Goal: Task Accomplishment & Management: Use online tool/utility

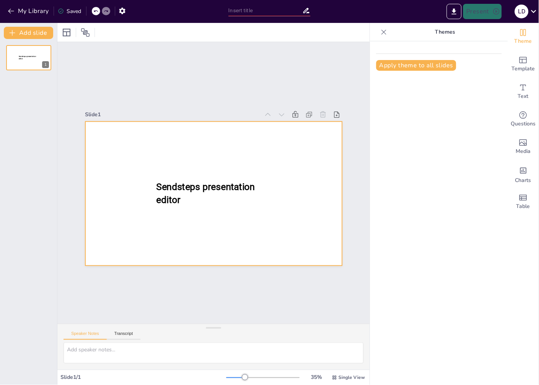
type input "New Sendsteps"
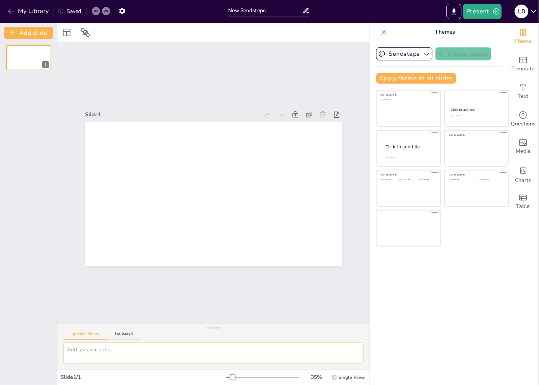
click at [99, 348] on textarea at bounding box center [213, 353] width 300 height 21
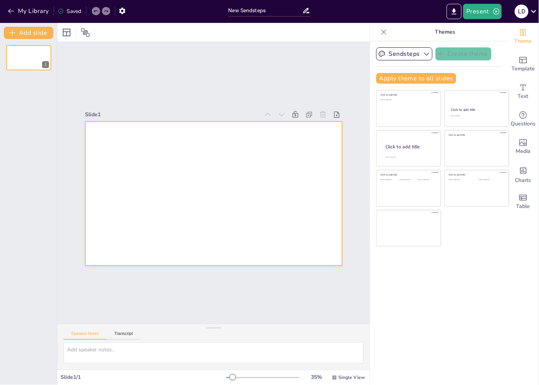
click at [98, 148] on div at bounding box center [213, 194] width 257 height 144
click at [519, 115] on icon "Get real-time input from your audience" at bounding box center [523, 115] width 8 height 8
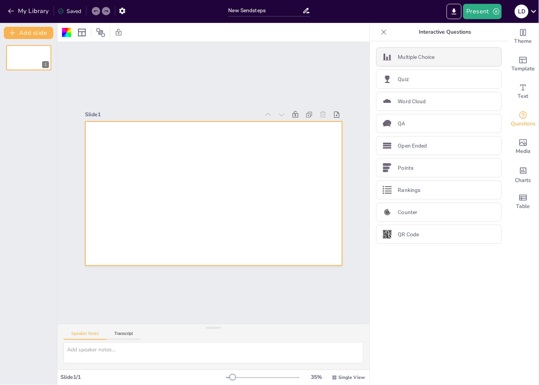
click at [409, 57] on p "Multiple Choice" at bounding box center [416, 57] width 37 height 8
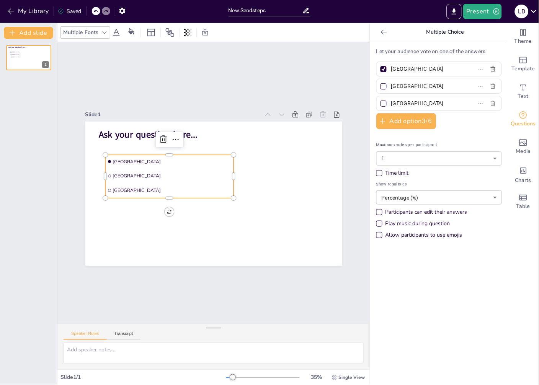
click at [380, 70] on div at bounding box center [383, 69] width 6 height 6
click at [391, 70] on input "[GEOGRAPHIC_DATA]" at bounding box center [426, 68] width 71 height 11
checkbox input "false"
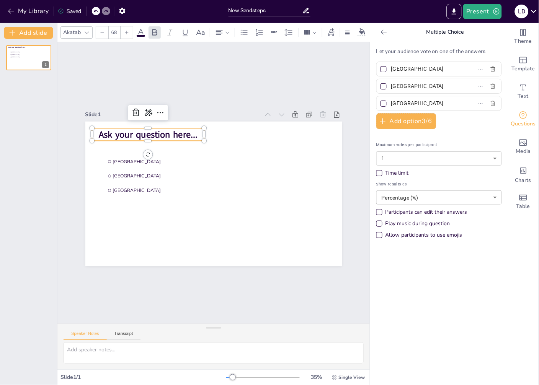
click at [104, 130] on span "Ask your question here..." at bounding box center [148, 135] width 99 height 13
click at [113, 130] on span "Ask your question here..." at bounding box center [148, 135] width 99 height 13
click at [143, 110] on icon at bounding box center [147, 112] width 9 height 9
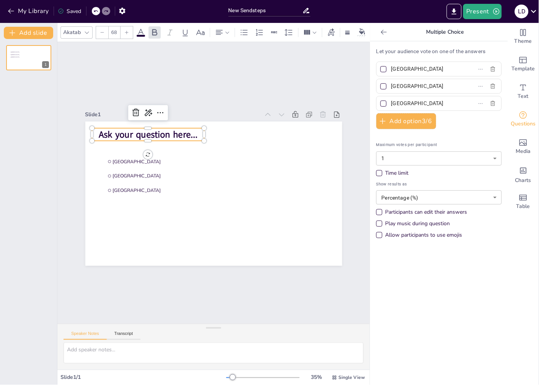
click at [188, 131] on span "Ask your question here..." at bounding box center [148, 135] width 99 height 13
drag, startPoint x: 190, startPoint y: 131, endPoint x: 92, endPoint y: 128, distance: 98.4
click at [99, 129] on span "Ask your question here..." at bounding box center [148, 135] width 99 height 13
click at [92, 132] on p at bounding box center [148, 134] width 112 height 13
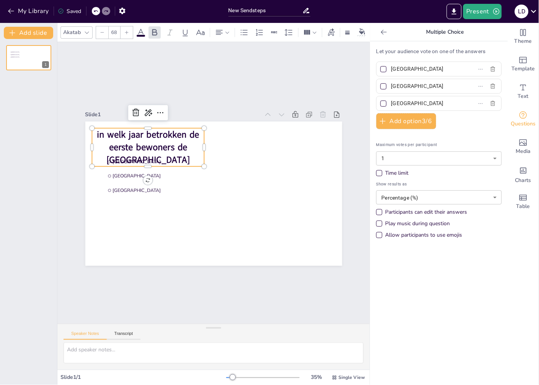
click at [418, 68] on input "[GEOGRAPHIC_DATA]" at bounding box center [426, 68] width 71 height 11
click at [380, 121] on icon "button" at bounding box center [383, 122] width 6 height 6
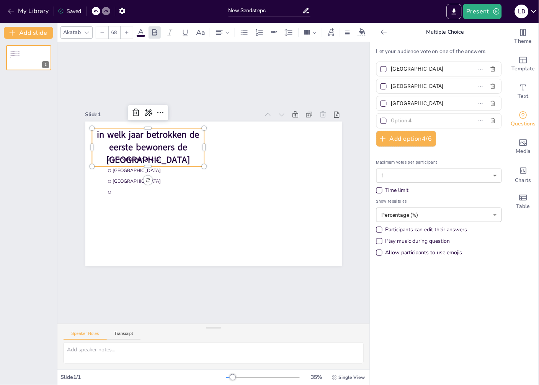
drag, startPoint x: 412, startPoint y: 69, endPoint x: 383, endPoint y: 70, distance: 29.5
click at [388, 70] on span "[GEOGRAPHIC_DATA]" at bounding box center [423, 68] width 71 height 11
click at [391, 70] on input "[GEOGRAPHIC_DATA]" at bounding box center [426, 68] width 71 height 11
type input "2009"
click at [391, 86] on input "[GEOGRAPHIC_DATA]" at bounding box center [426, 86] width 71 height 11
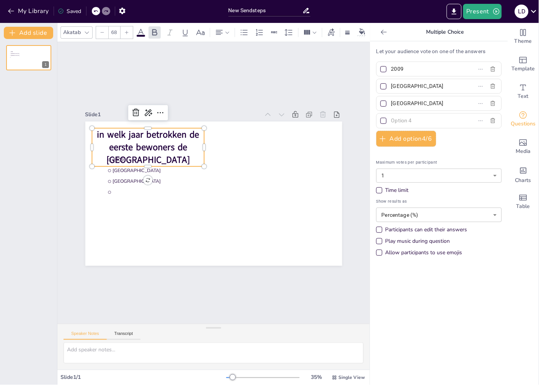
drag, startPoint x: 416, startPoint y: 87, endPoint x: 383, endPoint y: 87, distance: 32.9
click at [388, 88] on span "[GEOGRAPHIC_DATA]" at bounding box center [423, 86] width 71 height 11
click at [391, 88] on input "[GEOGRAPHIC_DATA]" at bounding box center [426, 86] width 71 height 11
type input "2011"
drag, startPoint x: 410, startPoint y: 104, endPoint x: 384, endPoint y: 105, distance: 26.0
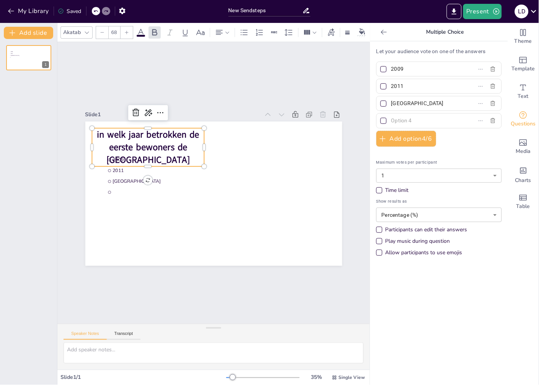
click at [388, 105] on span "[GEOGRAPHIC_DATA]" at bounding box center [423, 103] width 71 height 11
click at [391, 105] on input "[GEOGRAPHIC_DATA]" at bounding box center [426, 103] width 71 height 11
type input "1"
type input "2010"
click at [391, 120] on input "text" at bounding box center [426, 120] width 71 height 11
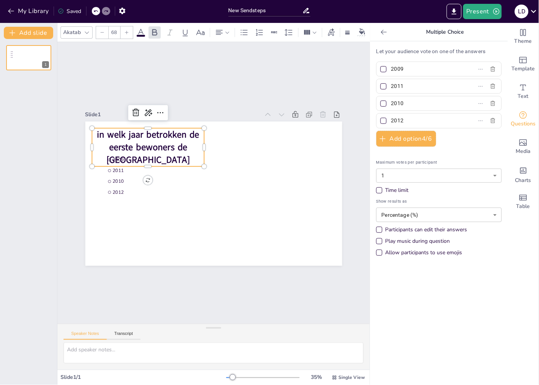
type input "2012"
click at [380, 102] on div at bounding box center [383, 104] width 6 height 6
click at [391, 102] on input "2010" at bounding box center [426, 103] width 71 height 11
checkbox input "true"
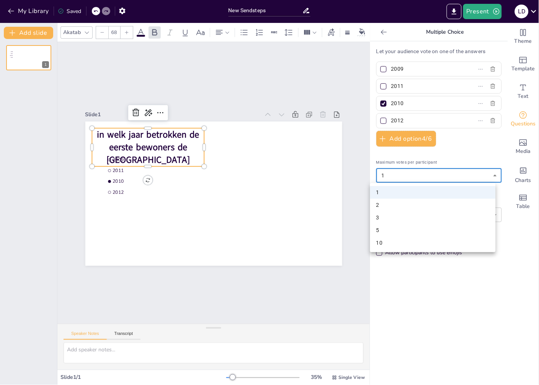
click at [486, 177] on body "My Library Saved New Sendsteps Present L D Document fonts Akatab Popular fonts …" at bounding box center [269, 192] width 539 height 385
click at [377, 240] on li "10" at bounding box center [432, 243] width 125 height 13
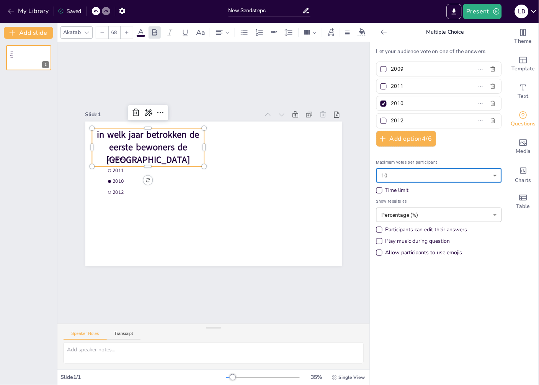
click at [485, 175] on body "My Library Saved New Sendsteps Present L D Document fonts Akatab Popular fonts …" at bounding box center [269, 192] width 539 height 385
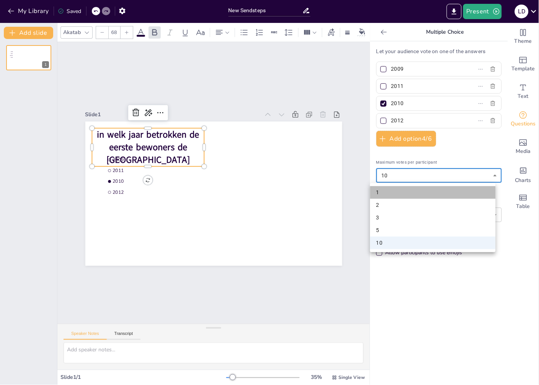
click at [387, 189] on li "1" at bounding box center [432, 192] width 125 height 13
type input "1"
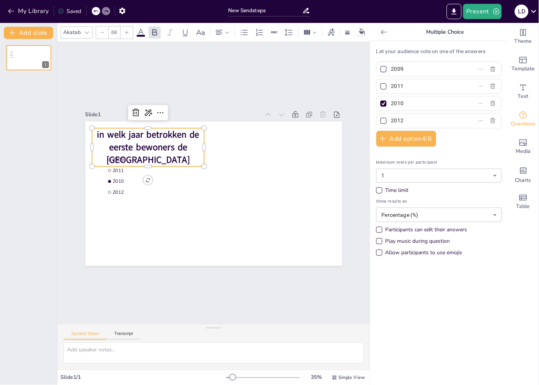
click at [376, 190] on div "Time limit" at bounding box center [379, 190] width 6 height 6
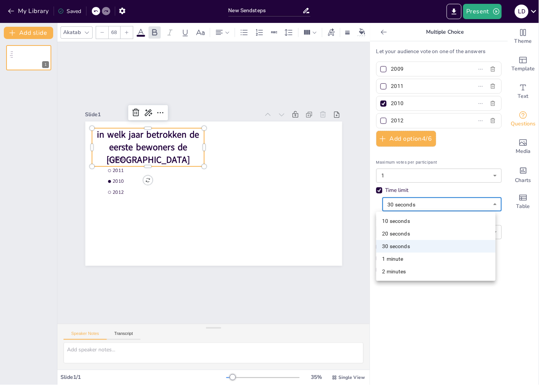
click at [487, 203] on body "My Library Saved New Sendsteps Present L D Document fonts Akatab Popular fonts …" at bounding box center [269, 192] width 539 height 385
click at [393, 222] on li "10 seconds" at bounding box center [435, 221] width 119 height 13
type input "10"
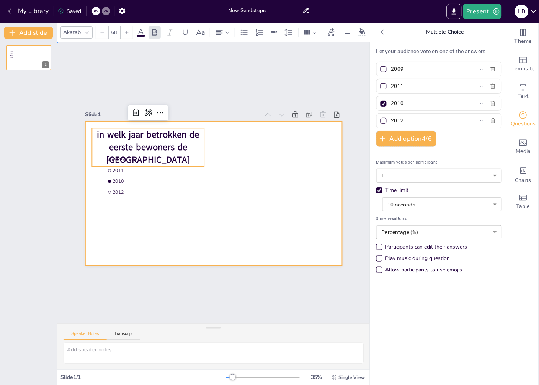
click at [124, 209] on div at bounding box center [213, 194] width 257 height 144
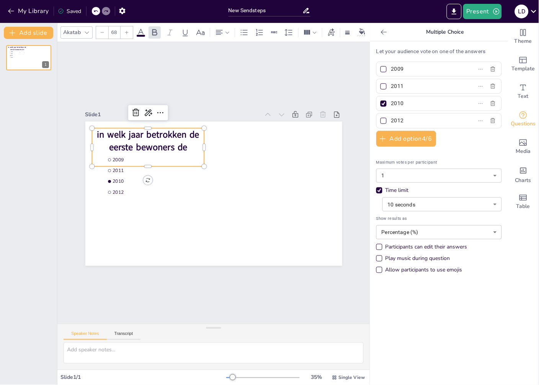
click at [188, 143] on p "in welk jaar betrokken de eerste bewoners de [GEOGRAPHIC_DATA]" at bounding box center [148, 147] width 112 height 38
click at [189, 142] on p "in welk jaar betrokken de eerste bewoners de [GEOGRAPHIC_DATA]" at bounding box center [148, 147] width 112 height 38
click at [184, 144] on p "in welk jaar betrokken de eerste bewoners de [GEOGRAPHIC_DATA]" at bounding box center [148, 147] width 112 height 38
click at [181, 144] on p "in welk jaar betrokken de eerste bewoners de [GEOGRAPHIC_DATA]" at bounding box center [147, 147] width 112 height 38
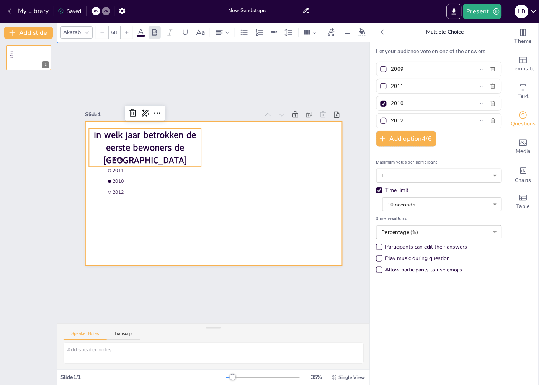
click at [181, 222] on div at bounding box center [213, 194] width 257 height 144
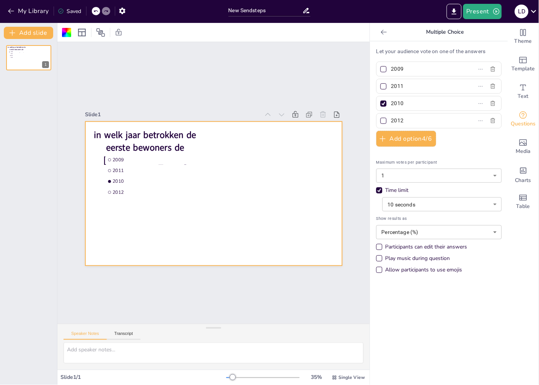
click at [21, 101] on div "in welk jaar betrokken de eerste bewoners de [GEOGRAPHIC_DATA] 2009 2011 2010 2…" at bounding box center [28, 212] width 57 height 346
click at [29, 32] on button "Add slide" at bounding box center [28, 33] width 49 height 12
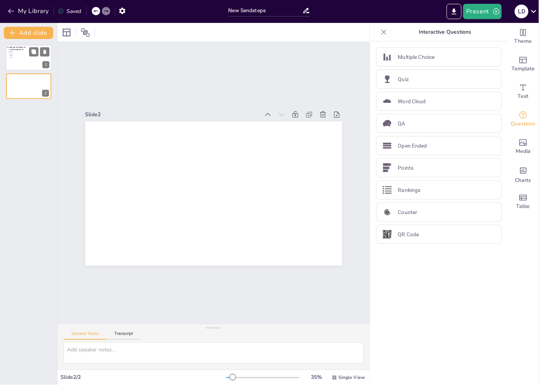
click at [20, 51] on span "2009" at bounding box center [21, 51] width 21 height 1
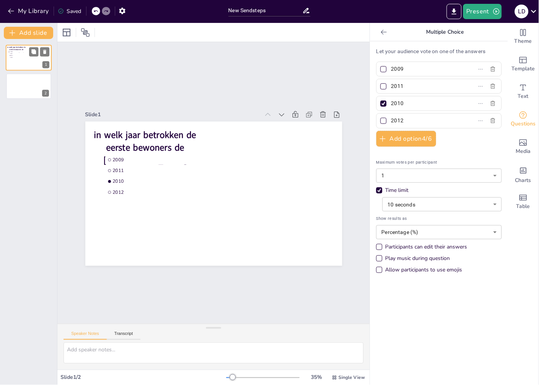
click at [20, 51] on span "2009" at bounding box center [21, 51] width 21 height 1
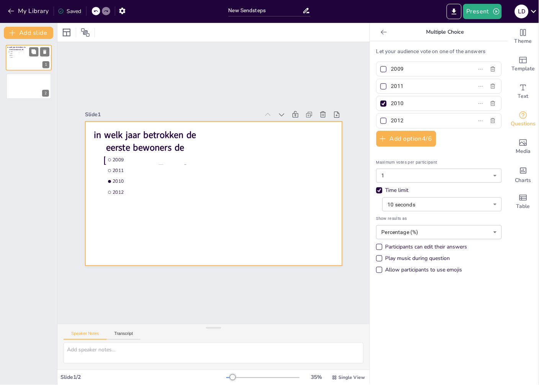
click at [20, 66] on div at bounding box center [29, 58] width 46 height 26
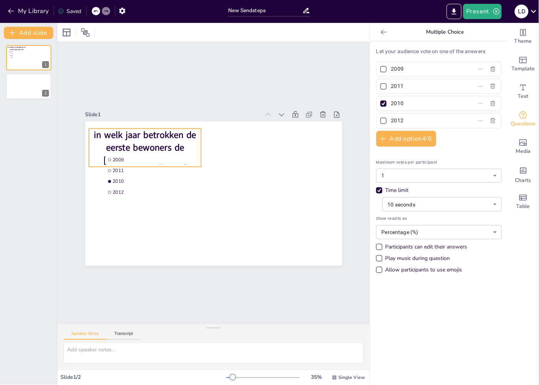
click at [156, 139] on span "in welk jaar betrokken de eerste bewoners de [GEOGRAPHIC_DATA]" at bounding box center [145, 148] width 102 height 38
click at [181, 144] on p "in welk jaar betrokken de eerste bewoners de [GEOGRAPHIC_DATA]" at bounding box center [145, 148] width 112 height 38
click at [174, 145] on p "in welk jaar betrokken de eerste bewoners de [GEOGRAPHIC_DATA]" at bounding box center [145, 148] width 112 height 38
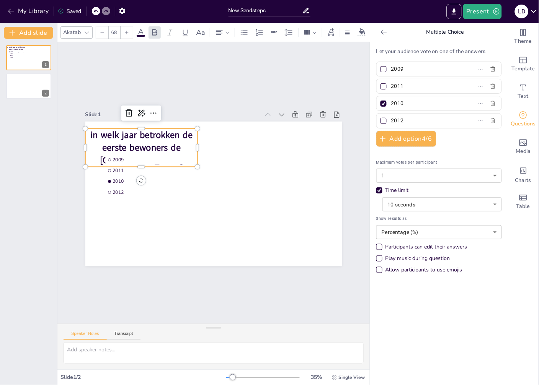
click at [173, 145] on span "in welk jaar betrokken de eerste bewoners de [GEOGRAPHIC_DATA]" at bounding box center [141, 148] width 102 height 38
click at [157, 138] on span "in welk jaar betrokken de eerste bewoners de [GEOGRAPHIC_DATA]" at bounding box center [141, 148] width 102 height 38
click at [175, 143] on p "in welk jaar betrokken de eerste bewoners de [GEOGRAPHIC_DATA]" at bounding box center [141, 148] width 112 height 38
click at [166, 134] on span "in welk jaar betrokken de eerste bewoners de [GEOGRAPHIC_DATA]" at bounding box center [141, 148] width 102 height 38
click at [137, 110] on icon at bounding box center [141, 113] width 9 height 9
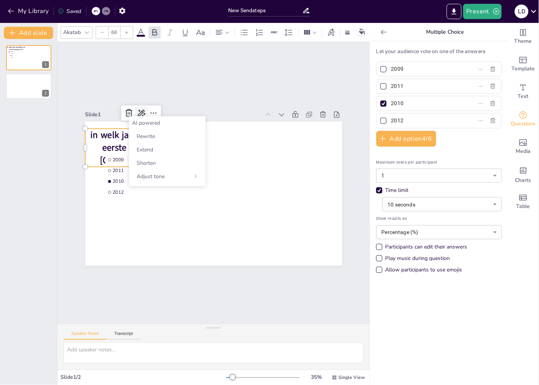
click at [137, 110] on icon at bounding box center [141, 113] width 9 height 9
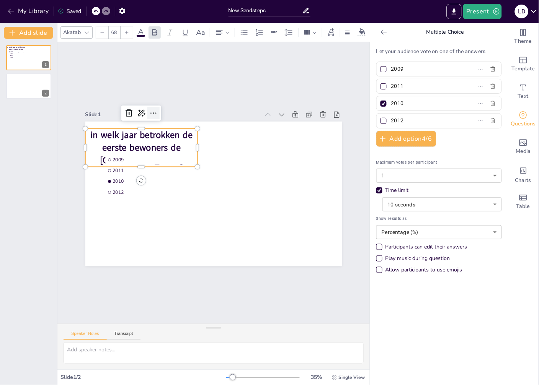
click at [149, 109] on icon at bounding box center [153, 113] width 9 height 9
click at [154, 31] on icon at bounding box center [154, 32] width 9 height 9
click at [116, 29] on input "68" at bounding box center [114, 32] width 11 height 12
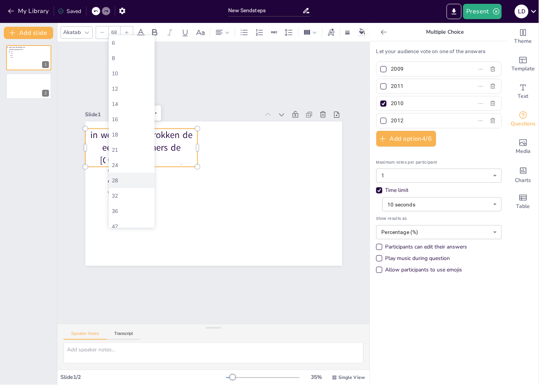
click at [116, 179] on div "28" at bounding box center [132, 180] width 40 height 7
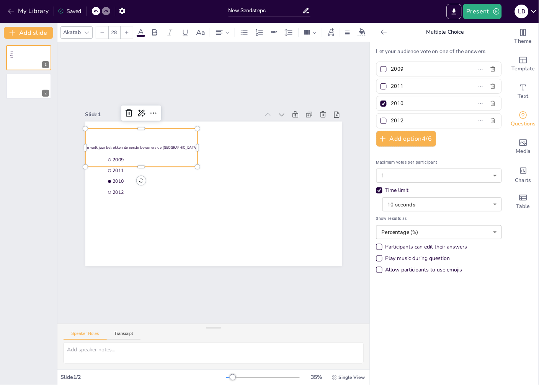
drag, startPoint x: 116, startPoint y: 29, endPoint x: 111, endPoint y: 29, distance: 4.6
click at [111, 29] on input "28" at bounding box center [114, 32] width 11 height 12
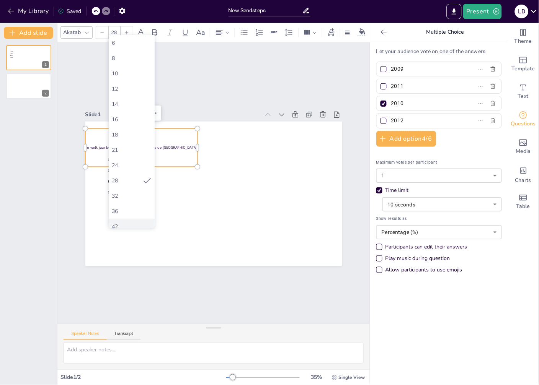
click at [116, 223] on div "42" at bounding box center [132, 226] width 40 height 7
type input "42"
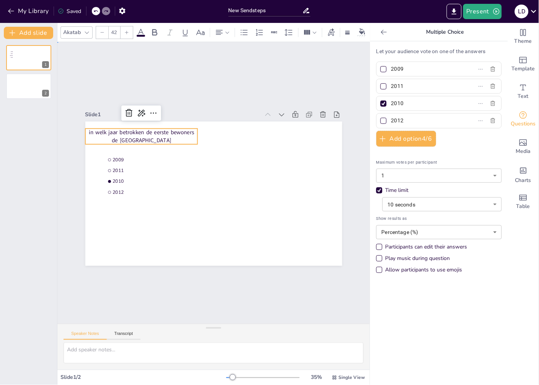
click at [197, 83] on div "Slide 1 2009 2011 2010 2012 in welk jaar betrokken de eerste bewoners de [GEOGR…" at bounding box center [213, 183] width 312 height 282
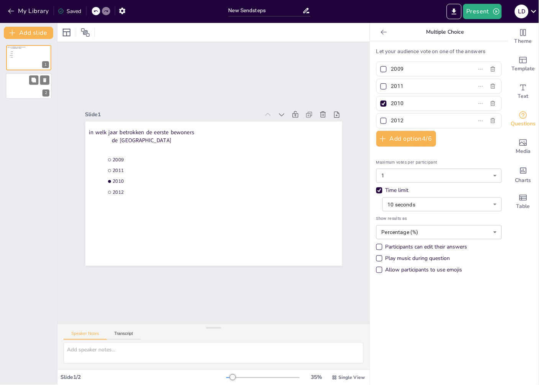
click at [21, 87] on div at bounding box center [29, 86] width 46 height 26
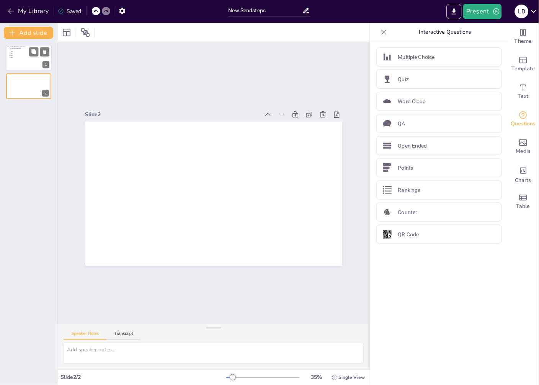
click at [29, 62] on div at bounding box center [29, 58] width 46 height 26
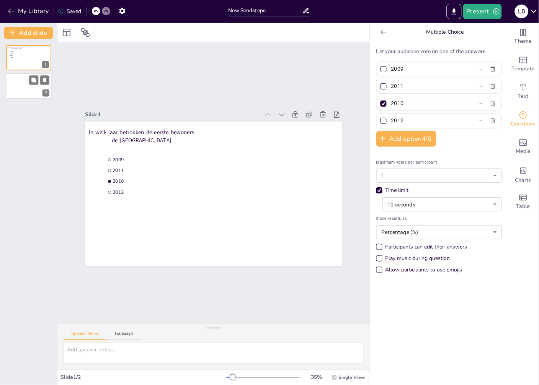
click at [18, 82] on div at bounding box center [29, 86] width 46 height 26
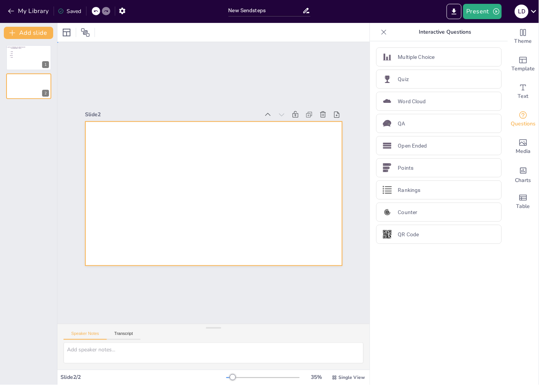
click at [109, 131] on div at bounding box center [213, 194] width 257 height 144
click at [398, 58] on p "Multiple Choice" at bounding box center [416, 57] width 37 height 8
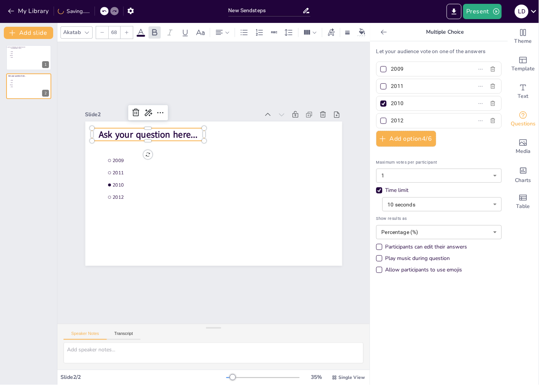
click at [133, 129] on span "Ask your question here..." at bounding box center [148, 135] width 99 height 13
click at [115, 28] on input "68" at bounding box center [114, 32] width 11 height 12
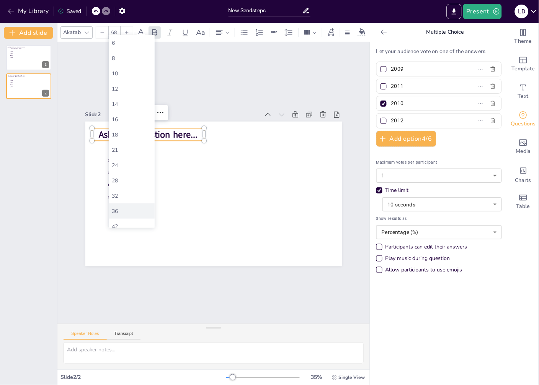
click at [113, 212] on div "36" at bounding box center [132, 211] width 40 height 7
type input "36"
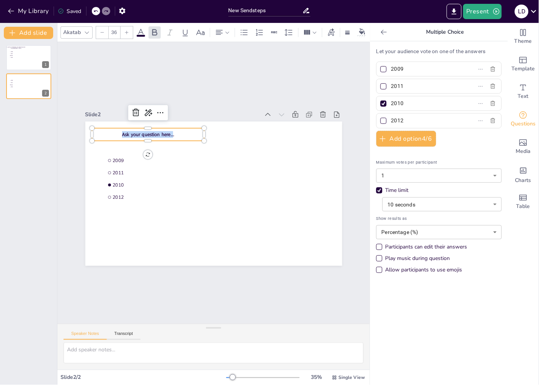
drag, startPoint x: 165, startPoint y: 130, endPoint x: 112, endPoint y: 131, distance: 52.8
click at [112, 131] on p "Ask your question here..." at bounding box center [148, 134] width 112 height 7
drag, startPoint x: 397, startPoint y: 71, endPoint x: 383, endPoint y: 72, distance: 14.2
click at [388, 72] on span "2009" at bounding box center [423, 68] width 71 height 11
click at [391, 72] on input "2009" at bounding box center [426, 68] width 71 height 11
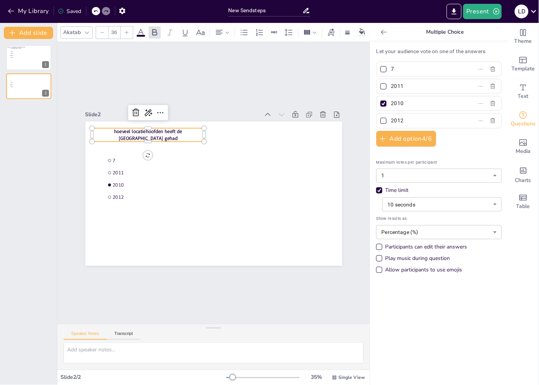
type input "7"
drag, startPoint x: 403, startPoint y: 85, endPoint x: 376, endPoint y: 86, distance: 26.4
click at [379, 86] on label "2011" at bounding box center [427, 86] width 96 height 11
click at [391, 86] on input "2011" at bounding box center [426, 86] width 71 height 11
type input "6"
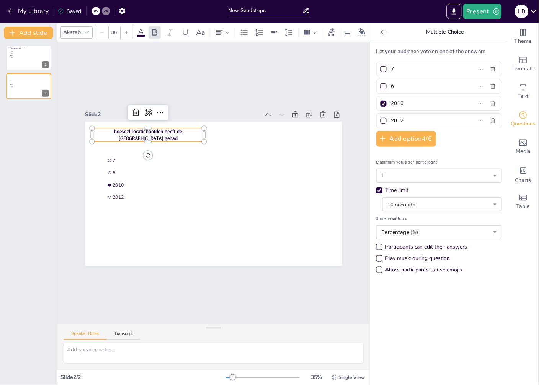
click at [380, 88] on div at bounding box center [383, 86] width 6 height 6
click at [391, 88] on input "6" at bounding box center [426, 86] width 71 height 11
checkbox input "true"
drag, startPoint x: 392, startPoint y: 103, endPoint x: 383, endPoint y: 104, distance: 9.3
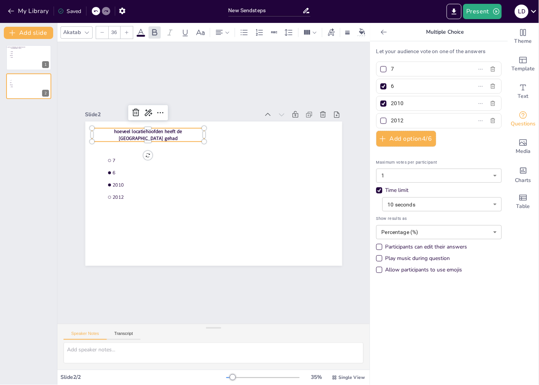
click at [388, 104] on span "2010" at bounding box center [423, 103] width 71 height 11
click at [391, 104] on input "2010" at bounding box center [426, 103] width 71 height 11
type input "8"
click at [381, 121] on div at bounding box center [383, 121] width 4 height 4
click at [391, 121] on input "2012" at bounding box center [426, 120] width 71 height 11
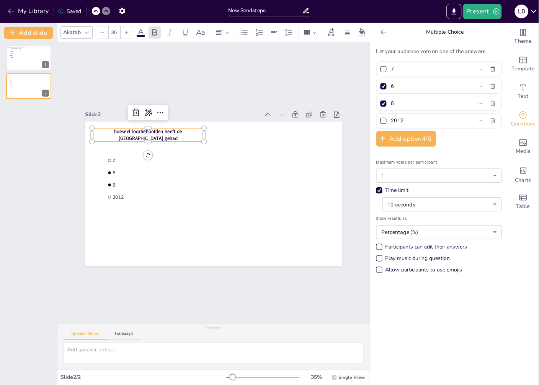
checkbox input "true"
drag, startPoint x: 403, startPoint y: 123, endPoint x: 385, endPoint y: 123, distance: 18.0
click at [391, 123] on input "2012" at bounding box center [426, 120] width 71 height 11
type input "5"
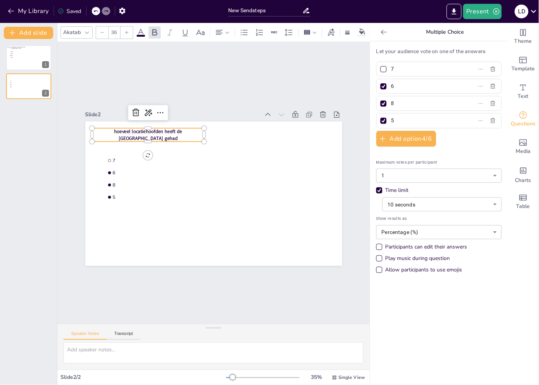
click at [380, 104] on div at bounding box center [383, 104] width 6 height 6
click at [391, 104] on input "8" at bounding box center [426, 103] width 71 height 11
checkbox input "false"
click at [381, 120] on div at bounding box center [383, 121] width 4 height 4
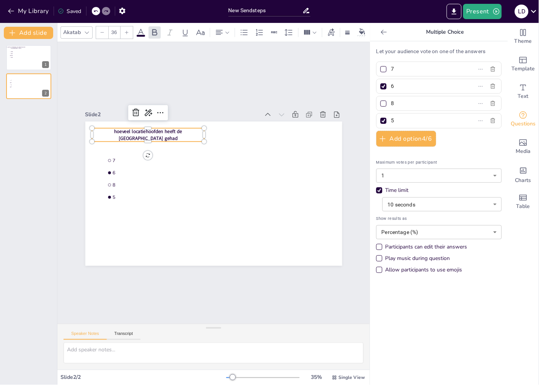
click at [391, 120] on input "5" at bounding box center [426, 120] width 71 height 11
checkbox input "false"
click at [32, 159] on div "in welk jaar betrokken de eerste bewoners de [GEOGRAPHIC_DATA] 2009 2011 2010 2…" at bounding box center [28, 212] width 57 height 346
drag, startPoint x: 21, startPoint y: 86, endPoint x: 28, endPoint y: 150, distance: 64.3
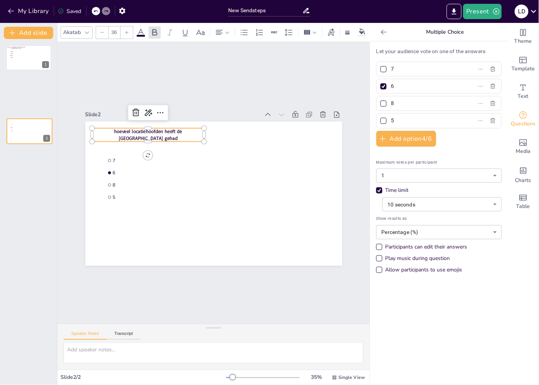
click at [27, 119] on div "7 6 8 5" at bounding box center [29, 119] width 45 height 0
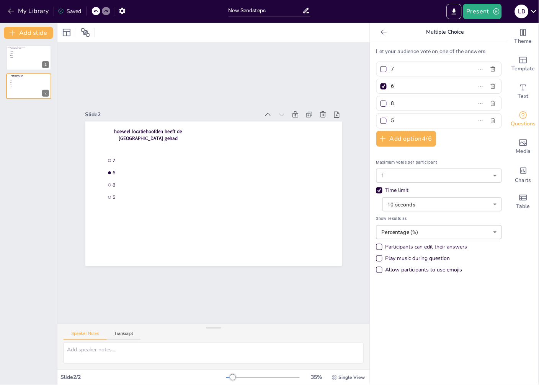
click at [36, 182] on div "in welk jaar betrokken de eerste bewoners de [GEOGRAPHIC_DATA] 2009 2011 2010 2…" at bounding box center [28, 212] width 57 height 346
click at [387, 299] on div "Let your audience vote on one of the answers 7 6 8 5 Add option 4 / 6 Maximum v…" at bounding box center [439, 213] width 138 height 344
click at [69, 31] on icon at bounding box center [67, 33] width 8 height 8
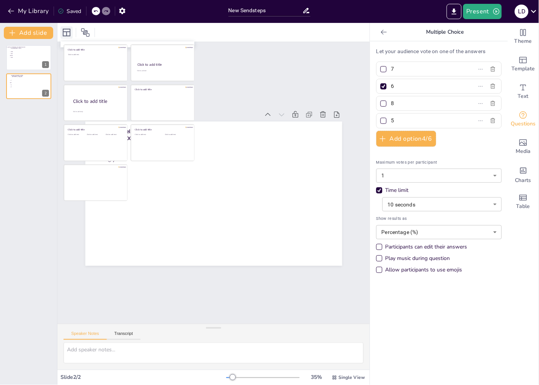
click at [69, 31] on icon at bounding box center [67, 33] width 8 height 8
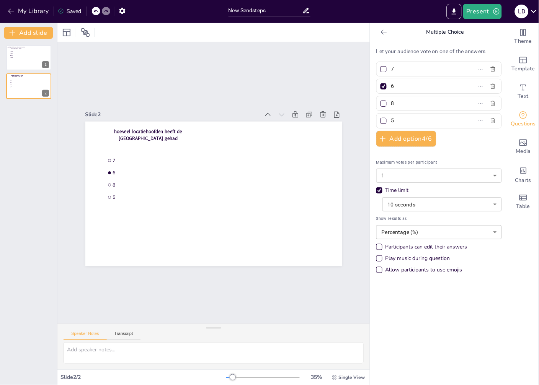
click at [18, 127] on div "in welk jaar betrokken de eerste bewoners de [GEOGRAPHIC_DATA] 2009 2011 2010 2…" at bounding box center [28, 212] width 57 height 346
click at [519, 116] on icon "Get real-time input from your audience" at bounding box center [522, 115] width 9 height 9
click at [13, 159] on div "in welk jaar betrokken de eerste bewoners de [GEOGRAPHIC_DATA] 2009 2011 2010 2…" at bounding box center [28, 212] width 57 height 346
click at [11, 34] on icon "button" at bounding box center [12, 33] width 8 height 8
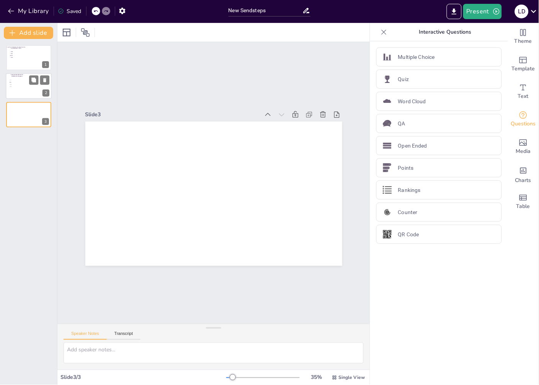
click at [17, 86] on span "5" at bounding box center [21, 86] width 21 height 1
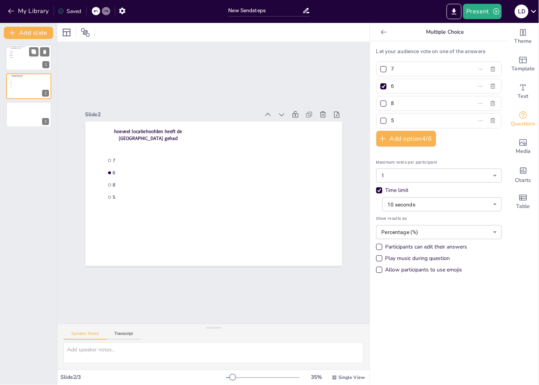
click at [18, 57] on li "2012" at bounding box center [20, 58] width 23 height 2
type input "2009"
type input "2011"
type input "2010"
type input "2012"
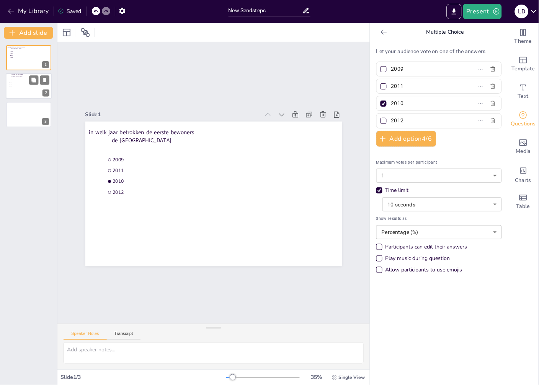
click at [20, 86] on span "5" at bounding box center [21, 86] width 21 height 1
type input "7"
type input "6"
type input "8"
type input "5"
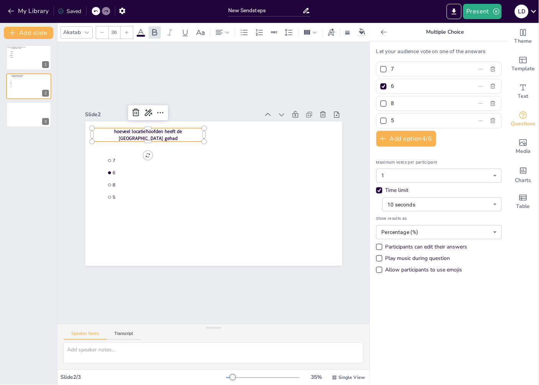
click at [193, 131] on p "hoeveel locatiehoofden heeft de [GEOGRAPHIC_DATA] gehad" at bounding box center [148, 134] width 112 height 13
click at [173, 132] on p "hoeveel locatiehoofden heeft de [GEOGRAPHIC_DATA] gehad" at bounding box center [146, 136] width 112 height 13
click at [147, 129] on span "hoeveel locatiehoofden heeft de [GEOGRAPHIC_DATA] gehad" at bounding box center [146, 135] width 68 height 13
click at [151, 132] on span "hoeveel locatiehoofden heeft de [GEOGRAPHIC_DATA] gehad" at bounding box center [147, 135] width 68 height 13
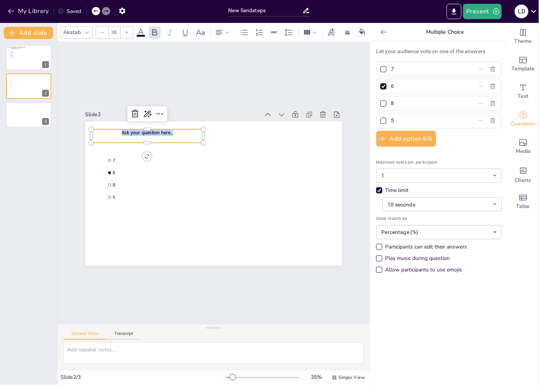
drag, startPoint x: 167, startPoint y: 132, endPoint x: 123, endPoint y: 125, distance: 44.5
click at [123, 125] on div "7 6 8 5 Ask your question here.." at bounding box center [213, 194] width 257 height 144
drag, startPoint x: 393, startPoint y: 70, endPoint x: 385, endPoint y: 71, distance: 8.0
click at [391, 71] on input "7" at bounding box center [426, 68] width 71 height 11
type input "C"
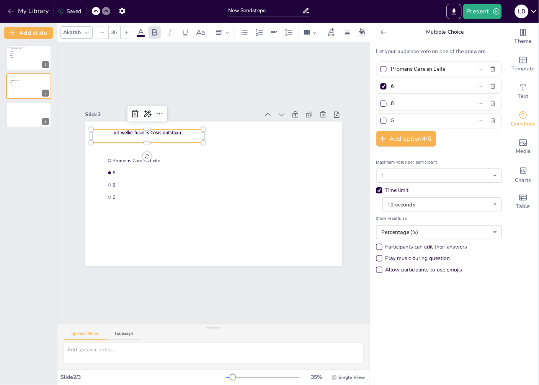
type input "Promens Care en Leite"
click at [380, 87] on div at bounding box center [383, 86] width 6 height 6
click at [391, 87] on input "6" at bounding box center [426, 86] width 71 height 11
checkbox input "false"
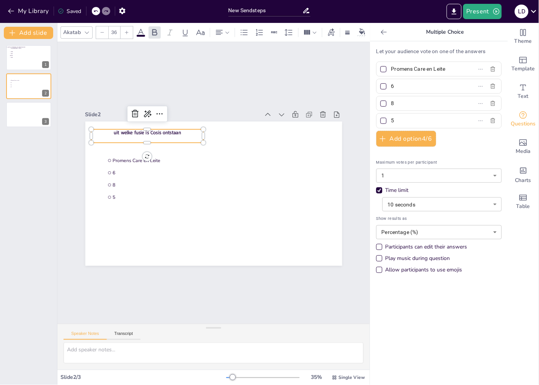
drag, startPoint x: 389, startPoint y: 86, endPoint x: 385, endPoint y: 87, distance: 4.1
click at [388, 86] on span "6" at bounding box center [423, 86] width 71 height 11
click at [391, 86] on input "6" at bounding box center [426, 86] width 71 height 11
click at [391, 86] on input "text" at bounding box center [426, 86] width 71 height 11
type input "Promens Care en RIBW"
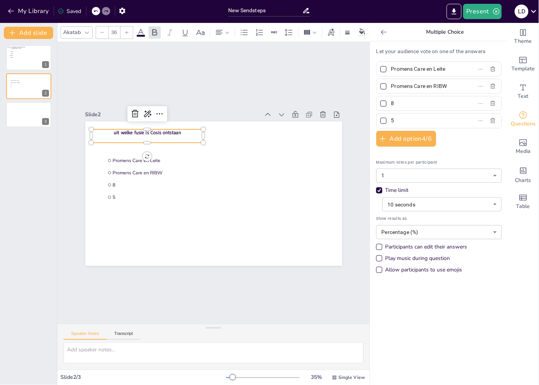
drag, startPoint x: 393, startPoint y: 105, endPoint x: 385, endPoint y: 106, distance: 8.1
click at [391, 106] on input "8" at bounding box center [426, 103] width 71 height 11
type input "C"
type input "Promens Care, RIBW en NOVO"
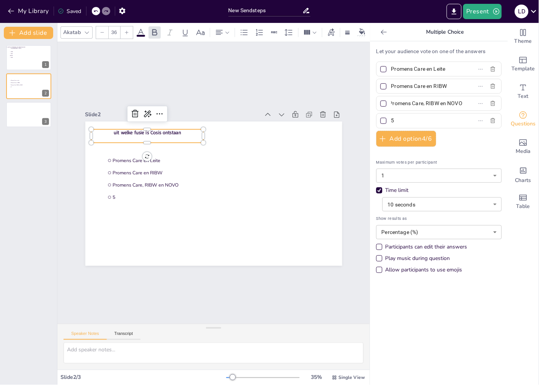
scroll to position [0, 0]
drag, startPoint x: 390, startPoint y: 122, endPoint x: 383, endPoint y: 124, distance: 7.0
click at [388, 124] on span "5" at bounding box center [423, 120] width 71 height 11
click at [391, 124] on input "5" at bounding box center [426, 120] width 71 height 11
drag, startPoint x: 375, startPoint y: 122, endPoint x: 385, endPoint y: 121, distance: 9.7
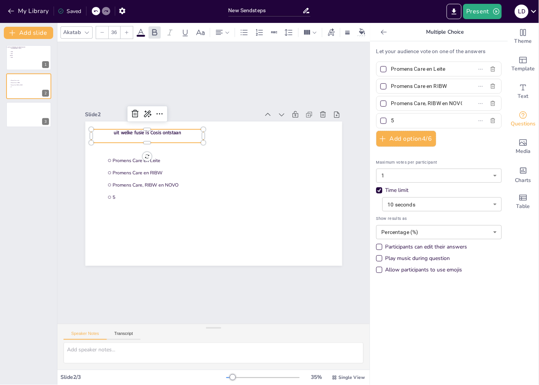
click at [380, 122] on div at bounding box center [383, 121] width 6 height 6
click at [391, 122] on input "5" at bounding box center [426, 120] width 71 height 11
checkbox input "true"
type input "Promens Care en Novo"
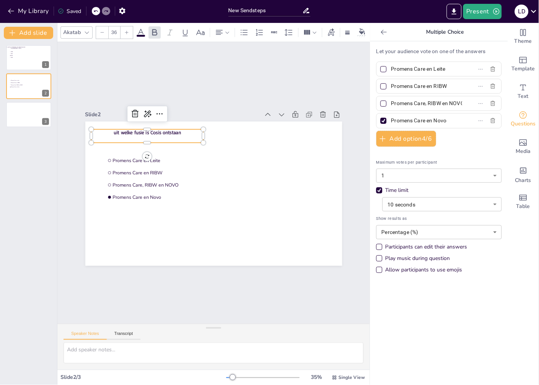
click at [465, 144] on div "Let your audience vote on one of the answers Promens Care en Leite Promens Care…" at bounding box center [438, 162] width 125 height 230
click at [31, 34] on button "Add slide" at bounding box center [28, 33] width 49 height 12
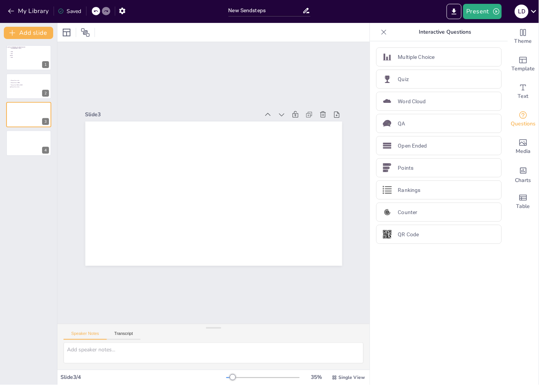
click at [69, 11] on div "Saved" at bounding box center [70, 11] width 24 height 7
